Goal: Information Seeking & Learning: Learn about a topic

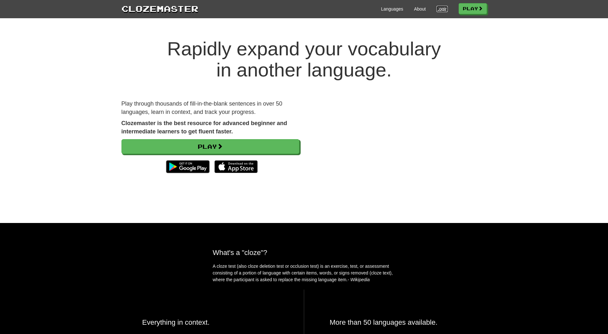
click at [439, 10] on link "Login" at bounding box center [441, 9] width 11 height 6
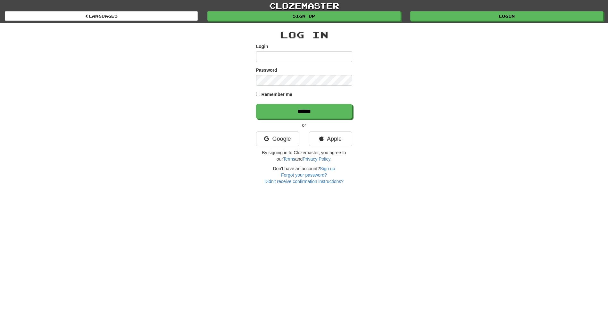
click at [317, 57] on input "Login" at bounding box center [304, 56] width 96 height 11
type input "**********"
click at [256, 104] on input "******" at bounding box center [304, 111] width 96 height 15
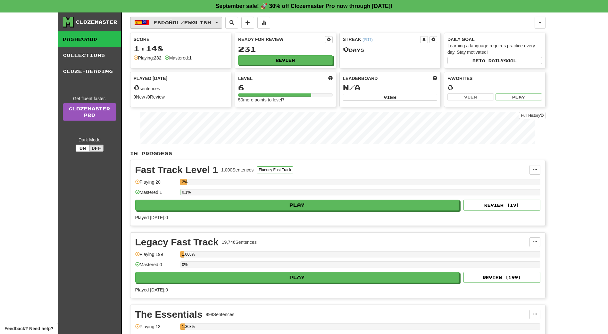
click at [184, 23] on span "Español / English" at bounding box center [182, 22] width 58 height 5
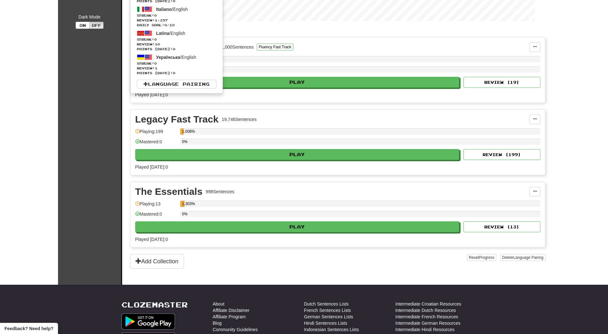
scroll to position [128, 0]
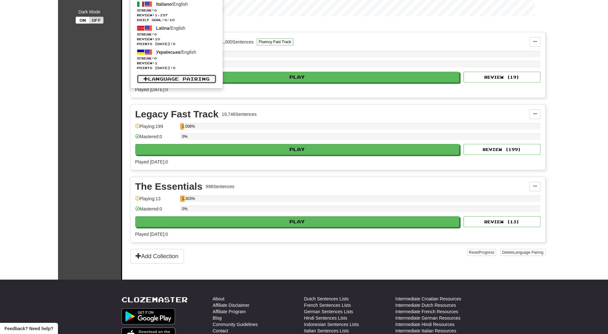
click at [167, 76] on link "Language Pairing" at bounding box center [176, 79] width 79 height 9
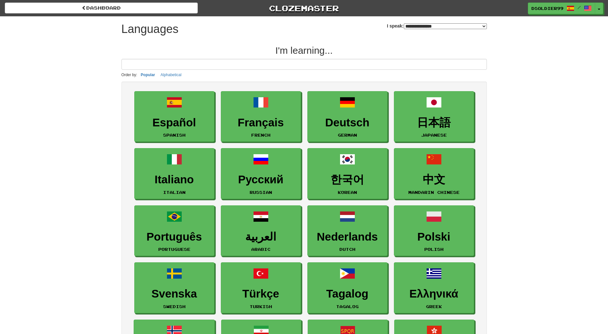
select select "*******"
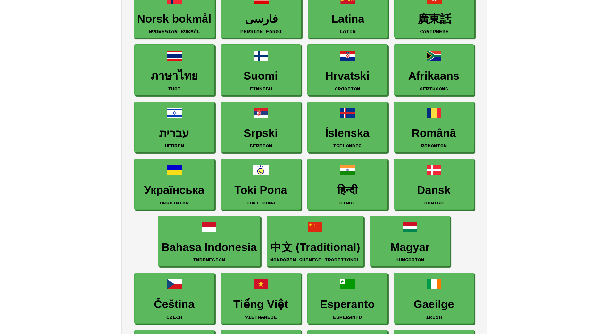
scroll to position [352, 0]
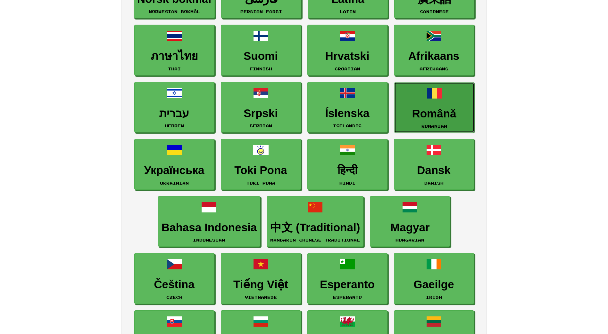
click at [430, 118] on h3 "Română" at bounding box center [433, 114] width 73 height 12
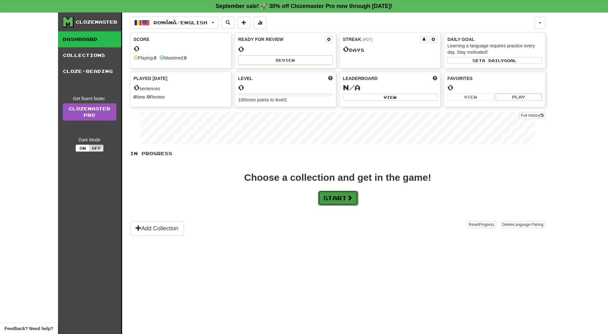
click at [337, 198] on button "Start" at bounding box center [338, 198] width 40 height 15
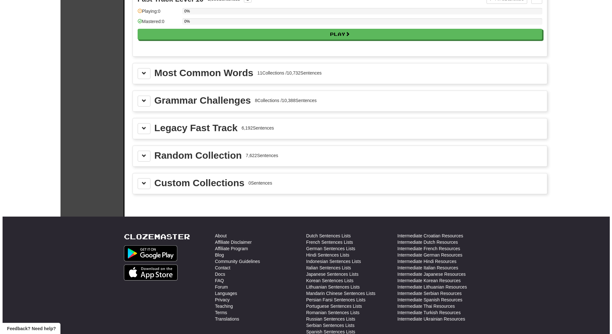
scroll to position [673, 0]
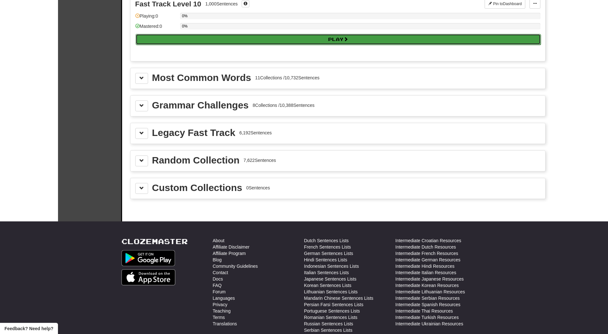
click at [376, 42] on button "Play" at bounding box center [337, 39] width 405 height 11
select select "**"
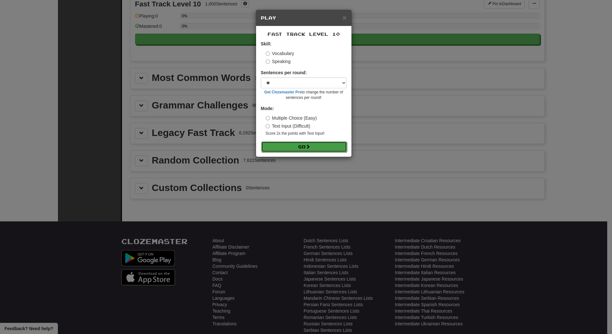
click at [302, 147] on button "Go" at bounding box center [304, 147] width 86 height 11
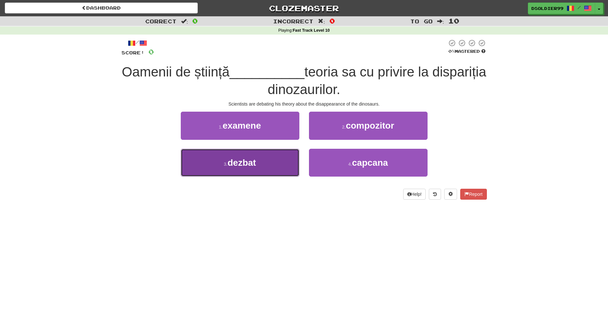
click at [256, 159] on span "dezbat" at bounding box center [241, 163] width 29 height 10
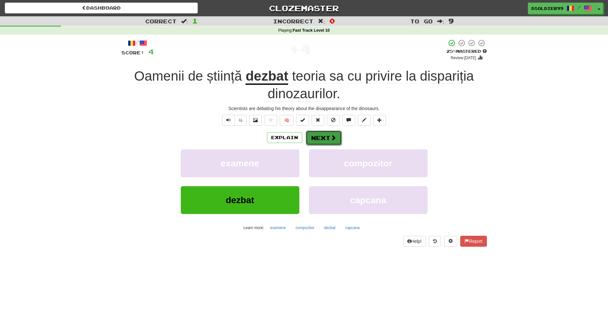
click at [320, 139] on button "Next" at bounding box center [324, 138] width 36 height 15
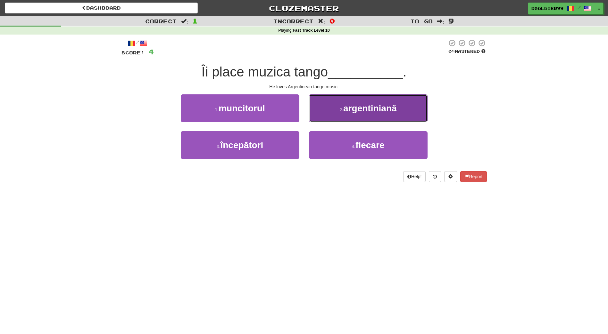
click at [372, 108] on span "argentiniană" at bounding box center [369, 108] width 53 height 10
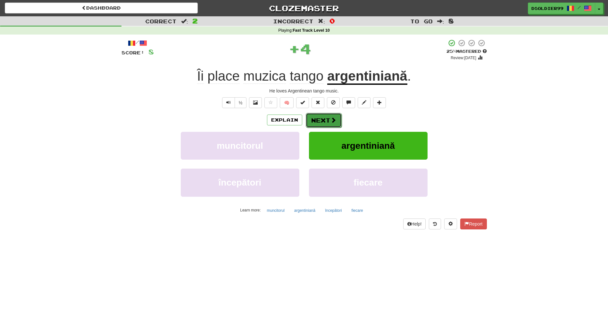
click at [316, 121] on button "Next" at bounding box center [324, 120] width 36 height 15
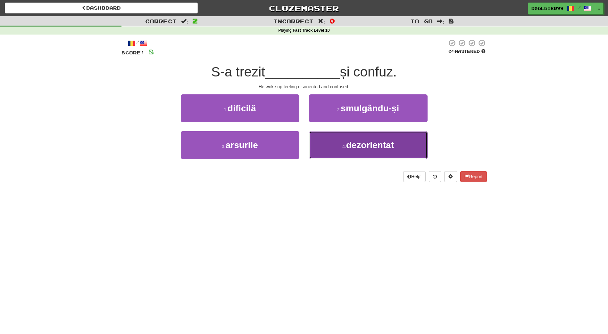
click at [354, 145] on span "dezorientat" at bounding box center [370, 145] width 48 height 10
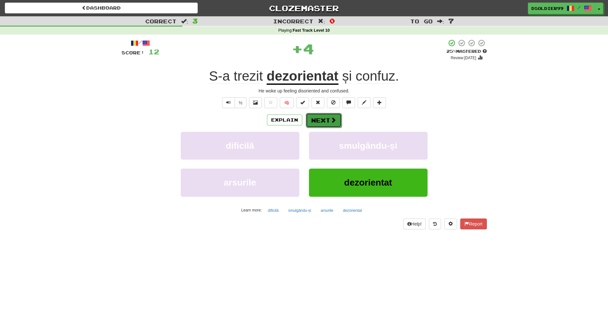
click at [332, 123] on span at bounding box center [333, 120] width 6 height 6
